Goal: Task Accomplishment & Management: Manage account settings

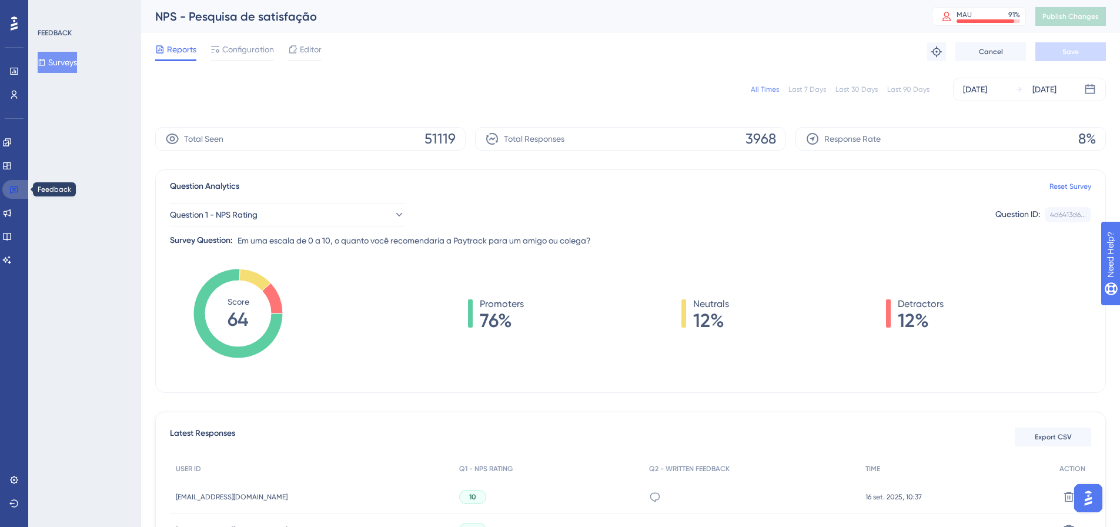
click at [15, 188] on icon at bounding box center [13, 189] width 9 height 9
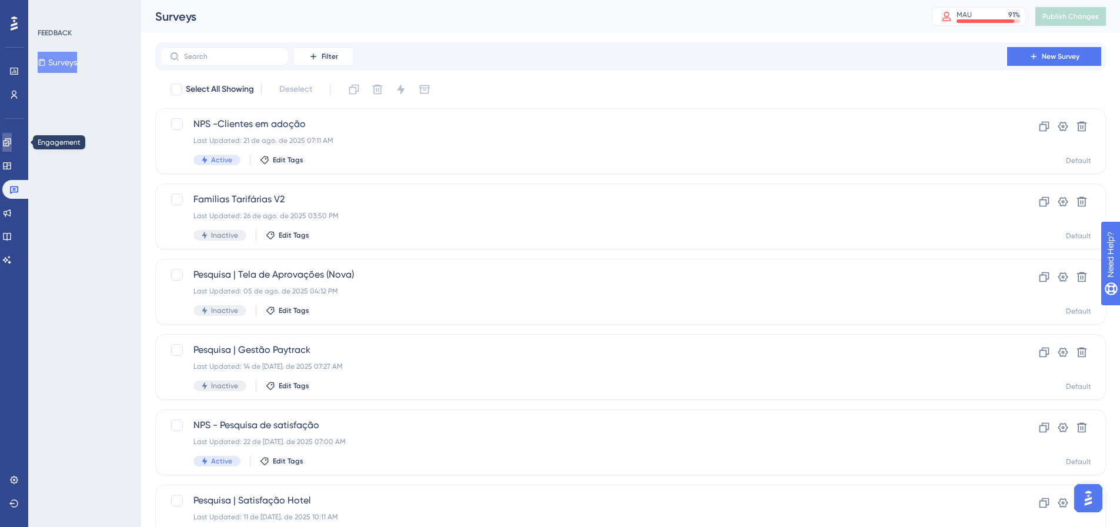
click at [12, 150] on link at bounding box center [6, 142] width 9 height 19
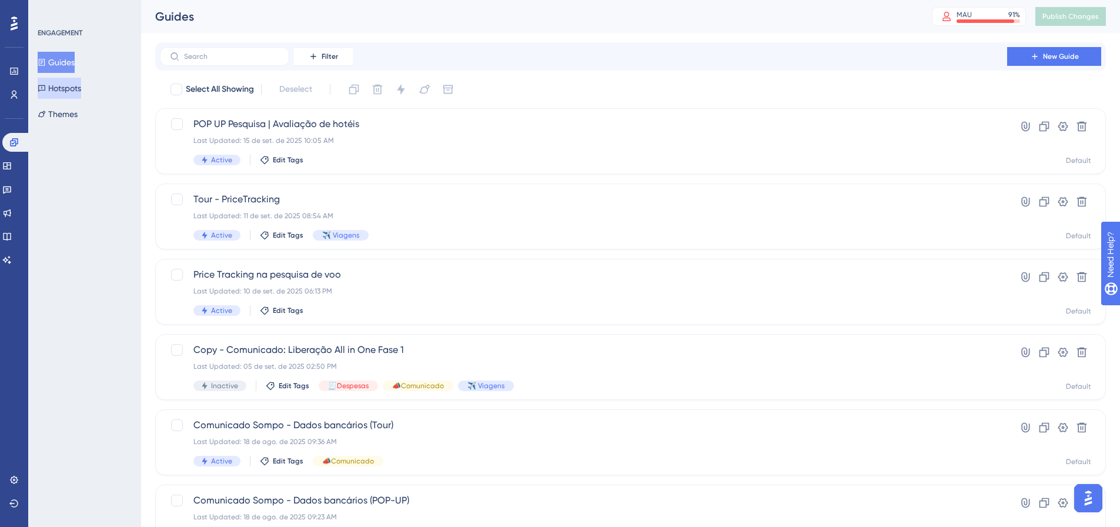
click at [62, 92] on button "Hotspots" at bounding box center [60, 88] width 44 height 21
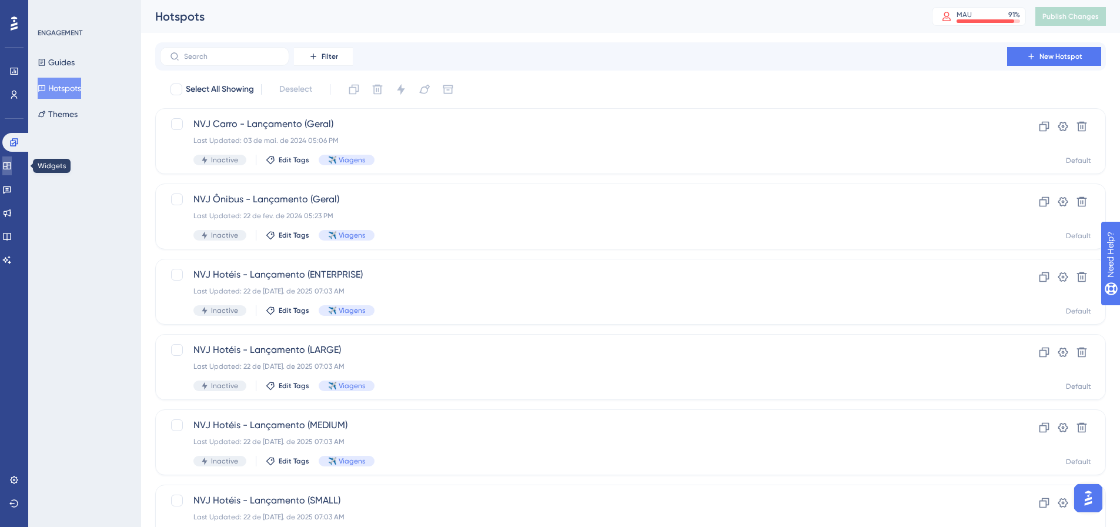
click at [12, 163] on icon at bounding box center [6, 165] width 9 height 9
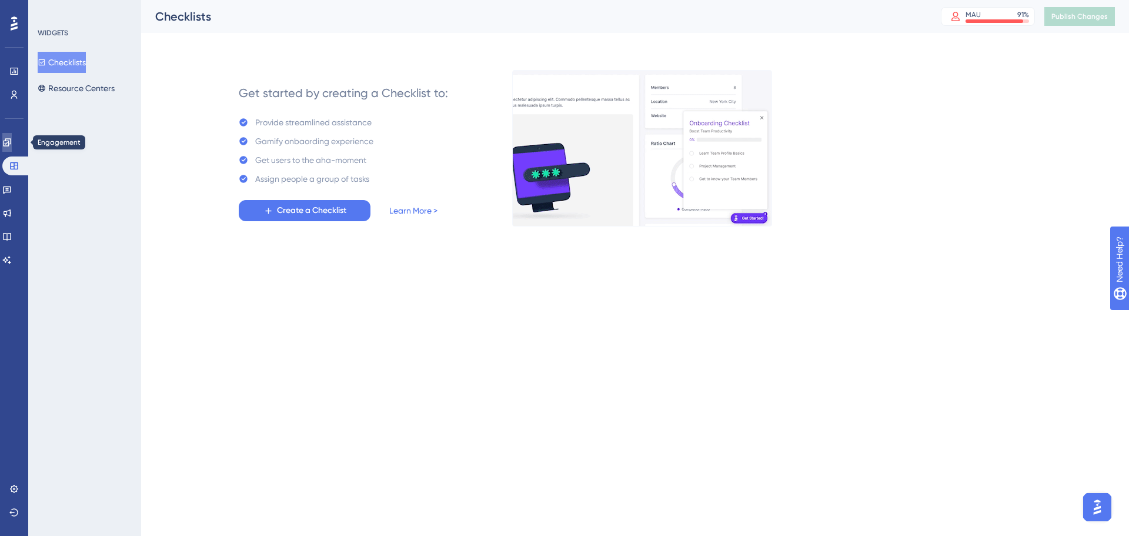
drag, startPoint x: 11, startPoint y: 143, endPoint x: 25, endPoint y: 130, distance: 19.1
click at [11, 143] on icon at bounding box center [6, 142] width 9 height 9
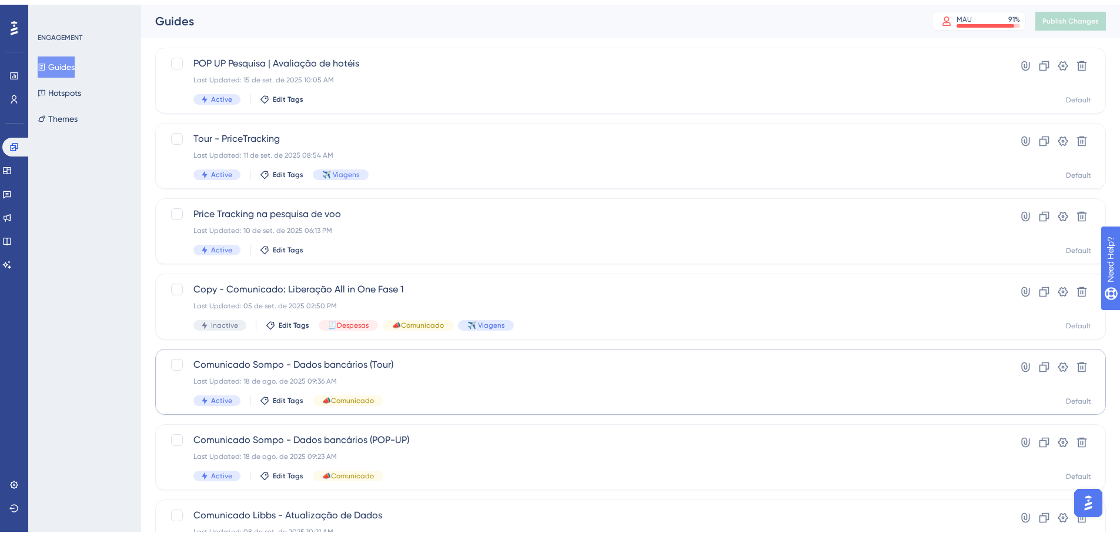
scroll to position [118, 0]
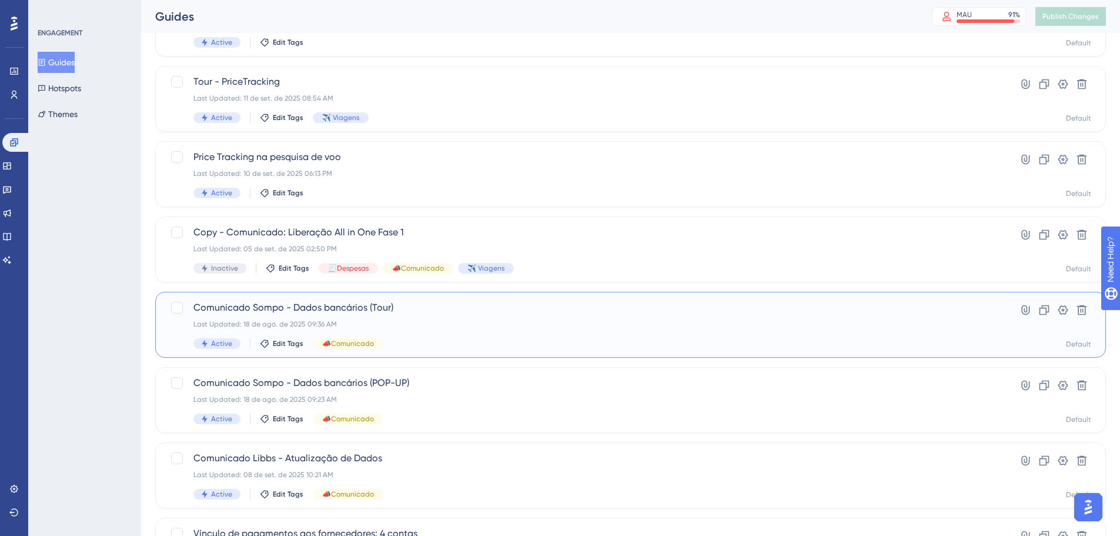
click at [469, 316] on div "Comunicado Sompo - Dados bancários (Tour) Last Updated: 18 de ago. de 2025 09:3…" at bounding box center [583, 325] width 780 height 48
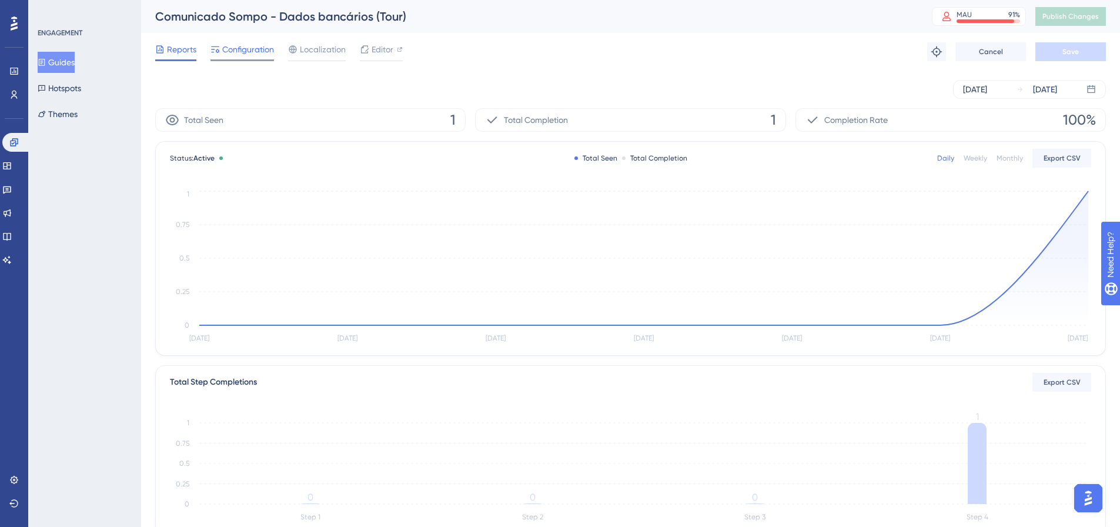
click at [246, 56] on span "Configuration" at bounding box center [248, 49] width 52 height 14
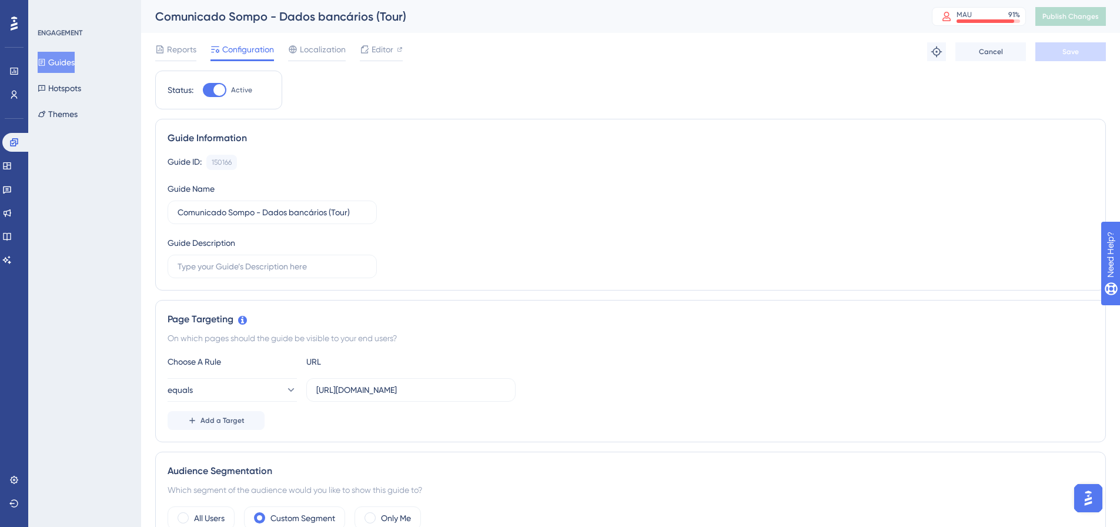
click at [211, 91] on div at bounding box center [215, 90] width 24 height 14
click at [203, 91] on input "Active" at bounding box center [202, 90] width 1 height 1
checkbox input "false"
click at [1063, 50] on span "Save" at bounding box center [1071, 51] width 16 height 9
click at [1069, 19] on span "Publish Changes" at bounding box center [1071, 16] width 56 height 9
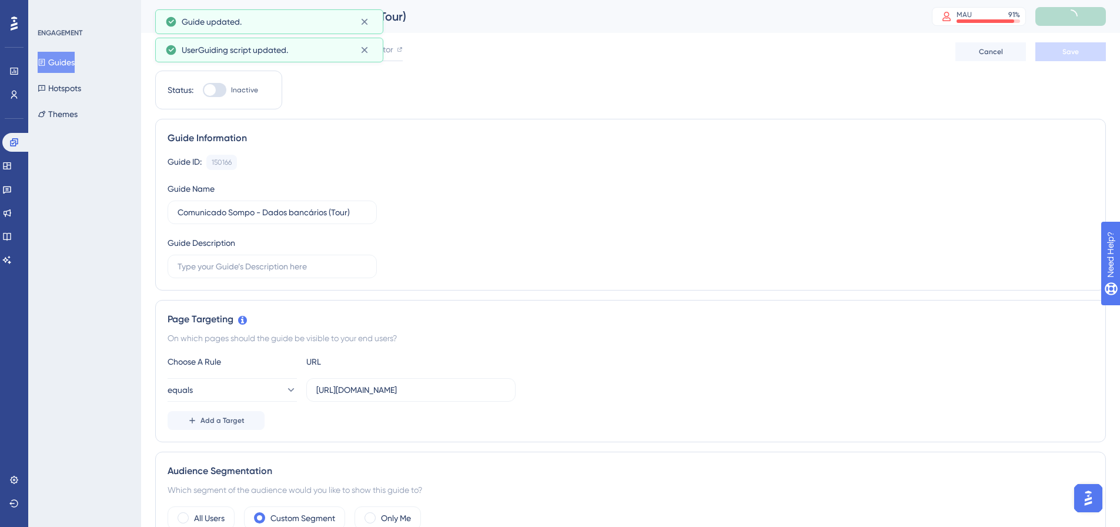
click at [75, 62] on button "Guides" at bounding box center [56, 62] width 37 height 21
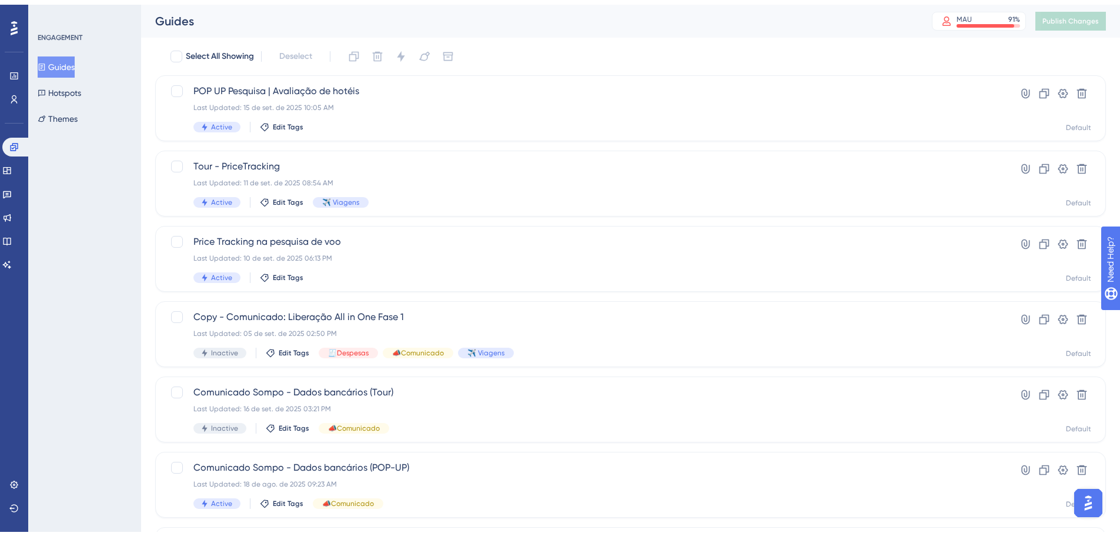
scroll to position [59, 0]
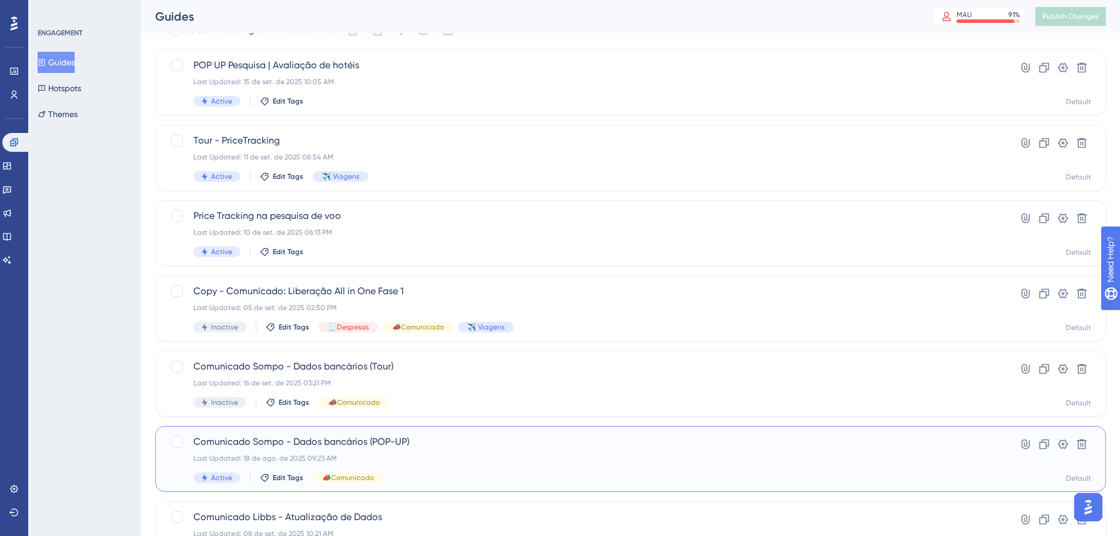
click at [465, 451] on div "Comunicado Sompo - Dados bancários (POP-UP) Last Updated: 18 de ago. de 2025 09…" at bounding box center [583, 459] width 780 height 48
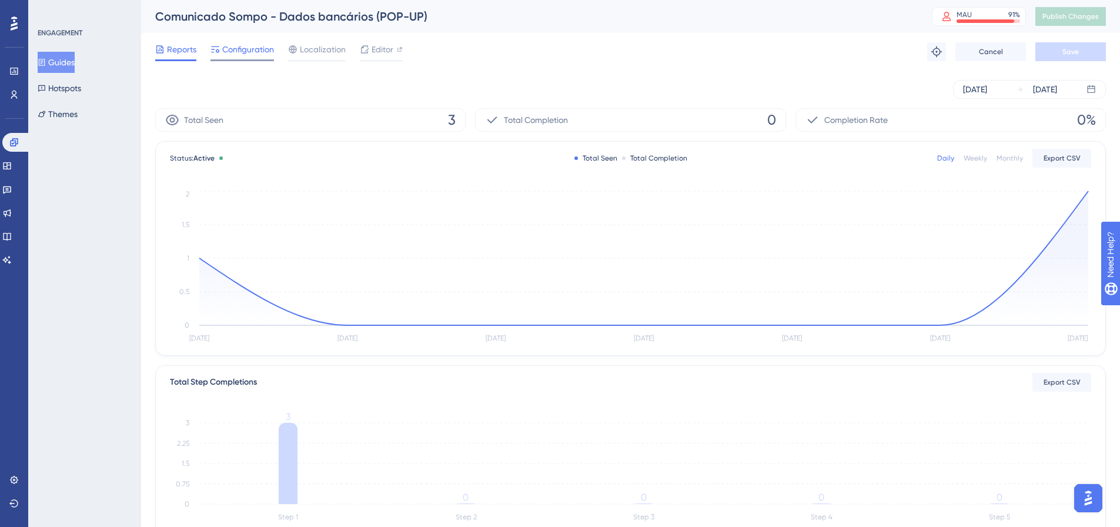
click at [250, 49] on span "Configuration" at bounding box center [248, 49] width 52 height 14
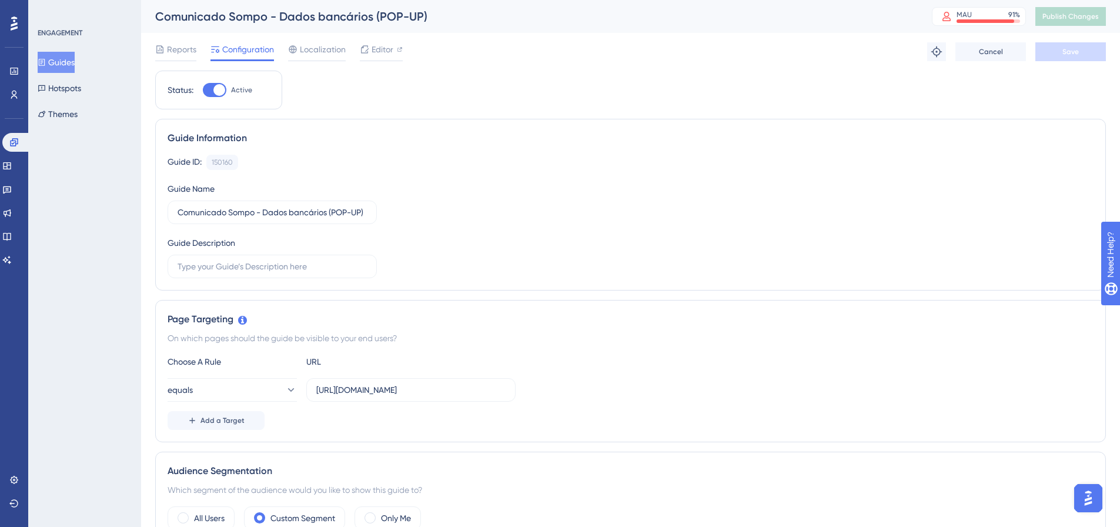
click at [208, 94] on div at bounding box center [215, 90] width 24 height 14
click at [203, 91] on input "Active" at bounding box center [202, 90] width 1 height 1
checkbox input "false"
click at [1066, 52] on span "Save" at bounding box center [1071, 51] width 16 height 9
click at [1078, 14] on span "Publish Changes" at bounding box center [1071, 16] width 56 height 9
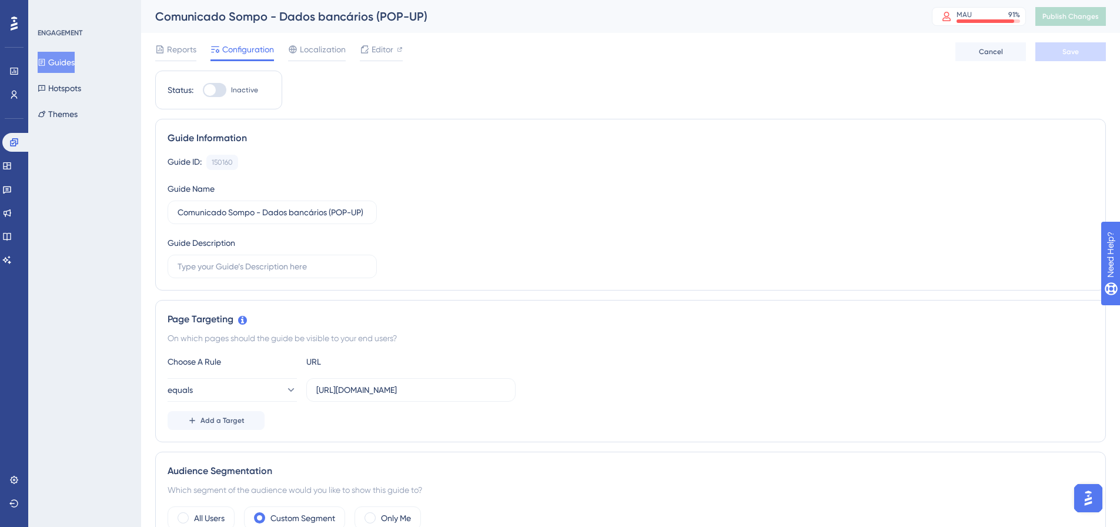
drag, startPoint x: 55, startPoint y: 62, endPoint x: 122, endPoint y: 44, distance: 69.3
click at [55, 62] on button "Guides" at bounding box center [56, 62] width 37 height 21
